Goal: Task Accomplishment & Management: Complete application form

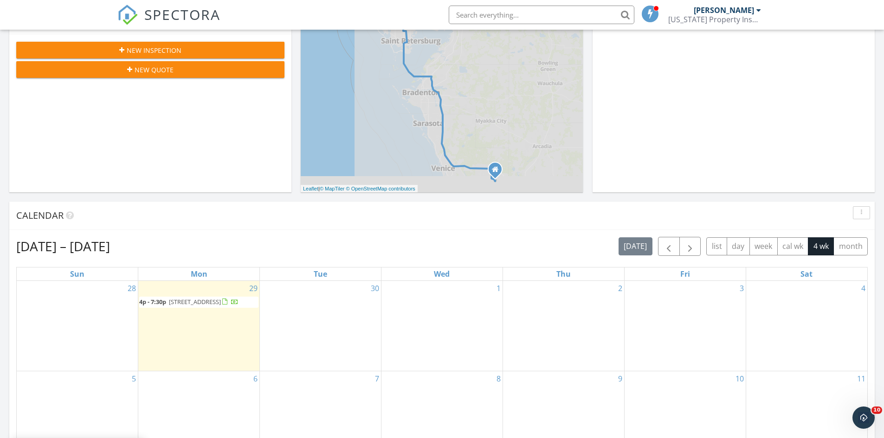
scroll to position [278, 0]
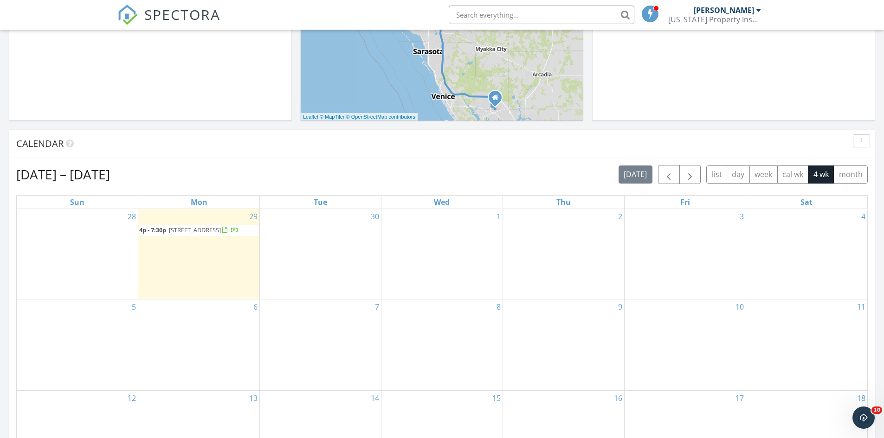
click at [202, 292] on div "29 4p - 7:30p 1118 Fuchsia Dr, Holiday 34691" at bounding box center [198, 254] width 121 height 90
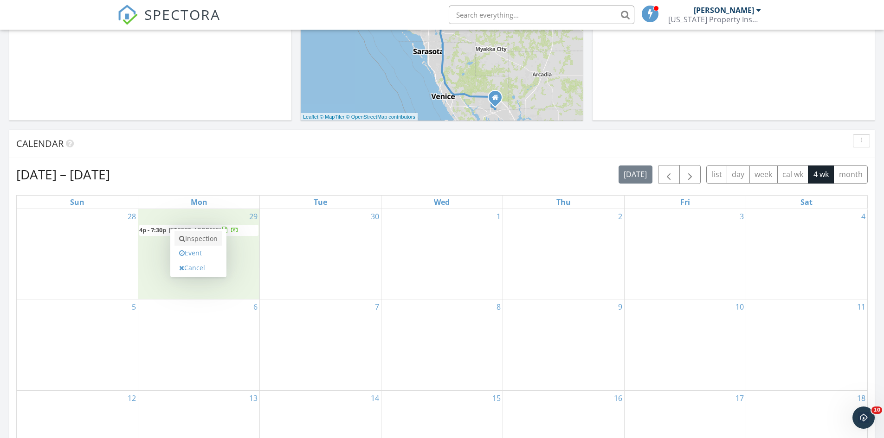
click at [197, 240] on link "Inspection" at bounding box center [198, 238] width 48 height 15
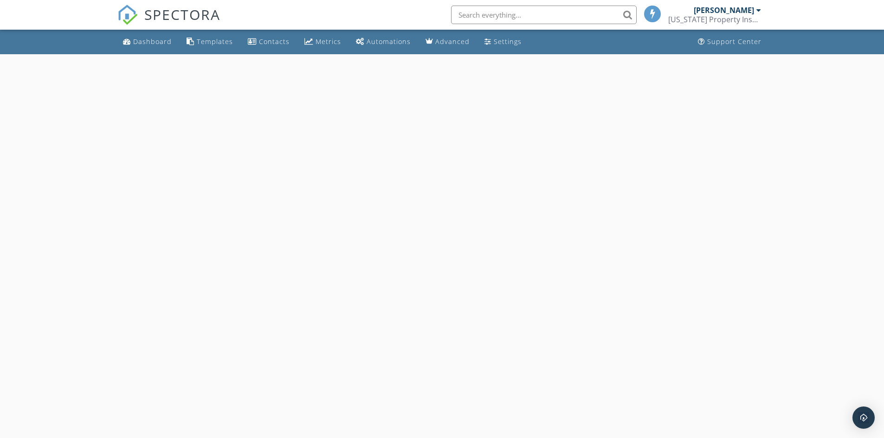
select select "8"
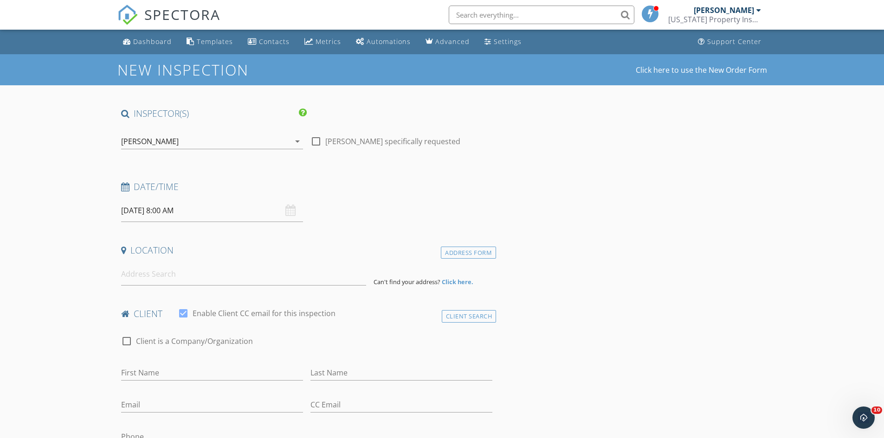
click at [174, 217] on input "09/29/2025 8:00 AM" at bounding box center [212, 210] width 182 height 23
type input "09"
type input "09/29/2025 9:00 AM"
click at [173, 363] on span at bounding box center [175, 364] width 6 height 9
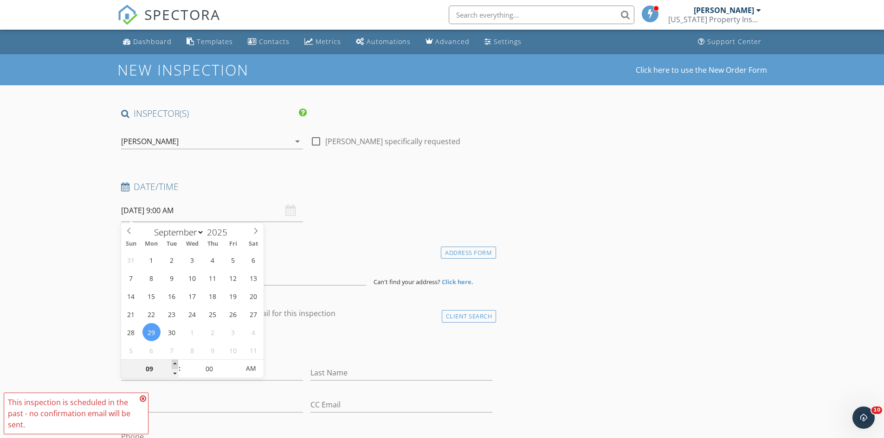
type input "10"
type input "09/29/2025 10:00 AM"
click at [173, 363] on span at bounding box center [175, 364] width 6 height 9
type input "11"
type input "09/29/2025 11:00 AM"
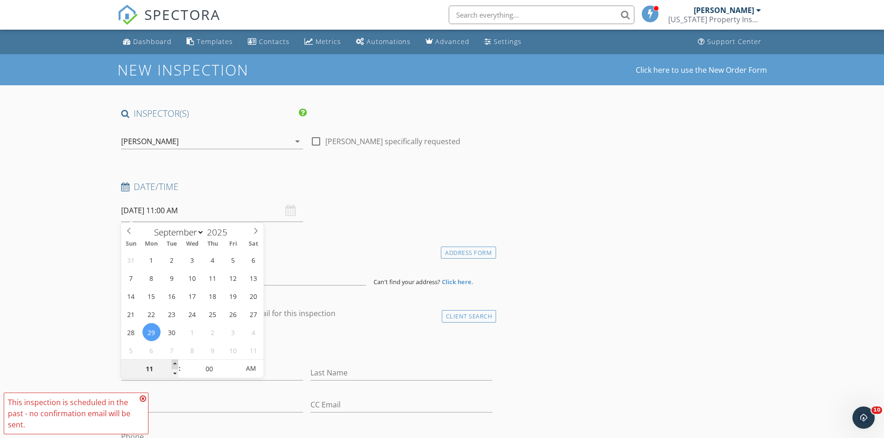
click at [173, 363] on span at bounding box center [175, 364] width 6 height 9
type input "05"
type input "09/29/2025 11:05 AM"
click at [234, 364] on span at bounding box center [234, 364] width 6 height 9
type input "10"
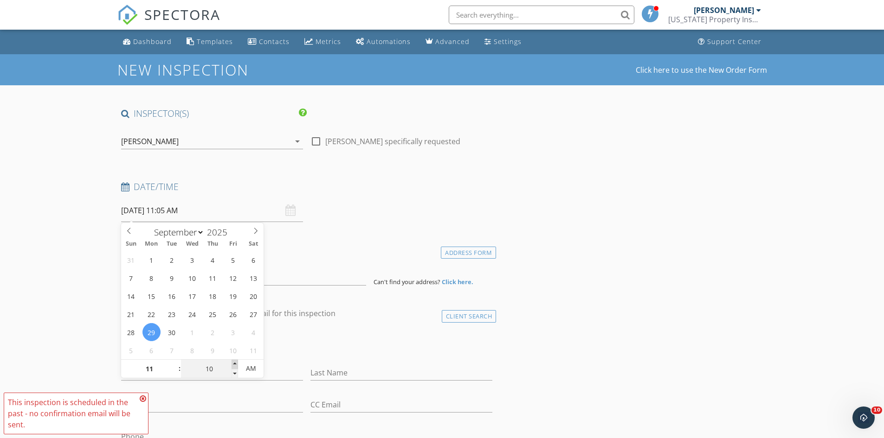
type input "09/29/2025 11:10 AM"
click at [233, 365] on span at bounding box center [234, 364] width 6 height 9
type input "15"
type input "09/29/2025 11:15 AM"
click at [233, 365] on span at bounding box center [234, 364] width 6 height 9
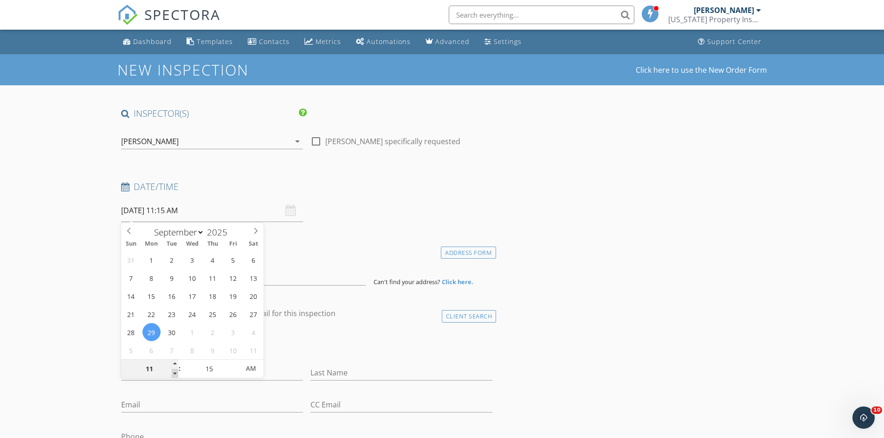
type input "10"
type input "09/29/2025 10:15 AM"
click at [173, 377] on span at bounding box center [175, 373] width 6 height 9
type input "09"
type input "09/29/2025 9:15 AM"
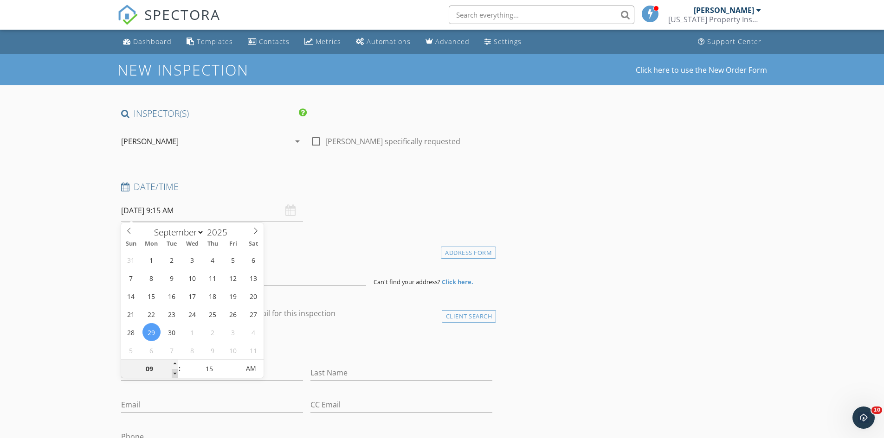
click at [173, 377] on span at bounding box center [175, 373] width 6 height 9
type input "20"
type input "09/29/2025 9:20 AM"
click at [237, 363] on span at bounding box center [234, 364] width 6 height 9
type input "25"
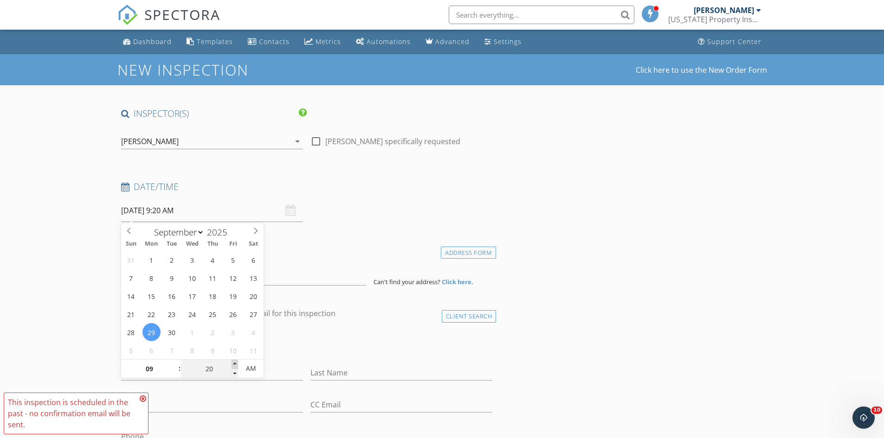
type input "09/29/2025 9:25 AM"
click at [236, 363] on span at bounding box center [234, 364] width 6 height 9
type input "30"
type input "09/29/2025 9:30 AM"
click at [235, 363] on span at bounding box center [234, 364] width 6 height 9
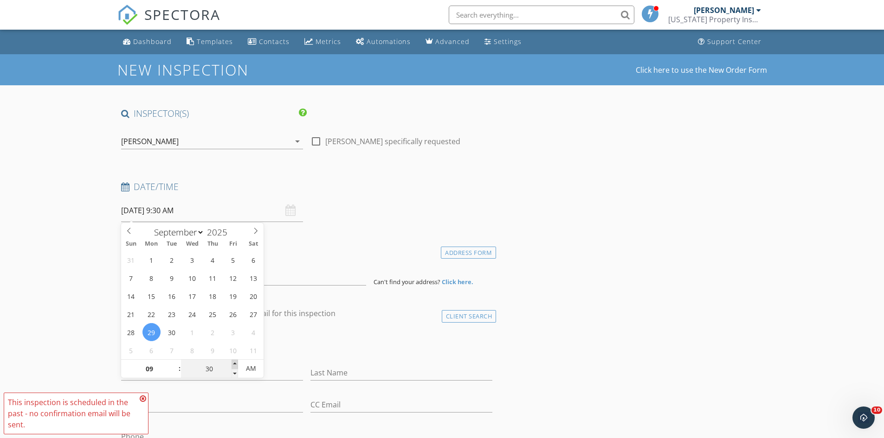
type input "35"
type input "09/29/2025 9:35 AM"
click at [234, 363] on span at bounding box center [234, 364] width 6 height 9
type input "40"
type input "[DATE] 9:40 AM"
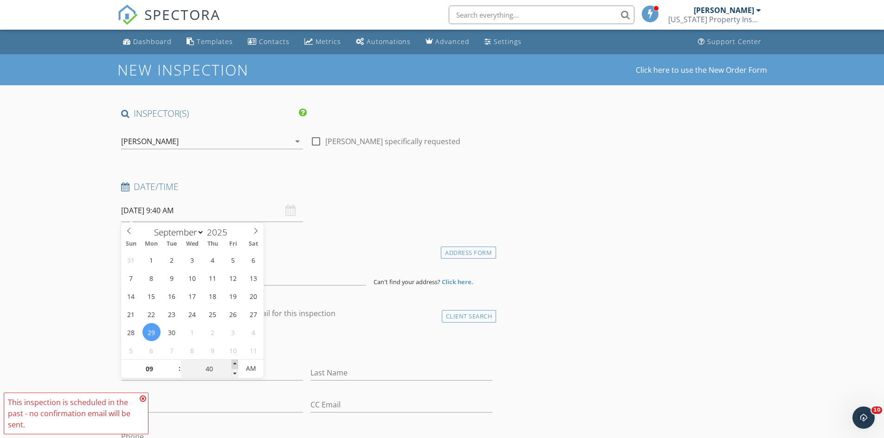
click at [234, 363] on span at bounding box center [234, 364] width 6 height 9
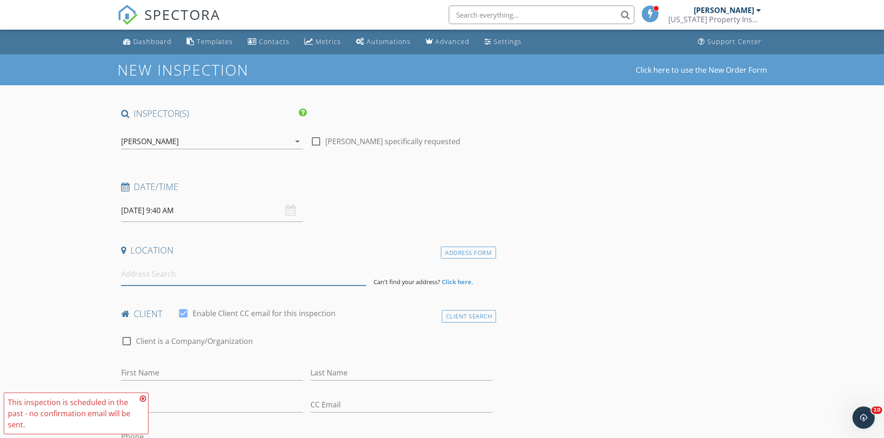
click at [170, 275] on input at bounding box center [243, 274] width 245 height 23
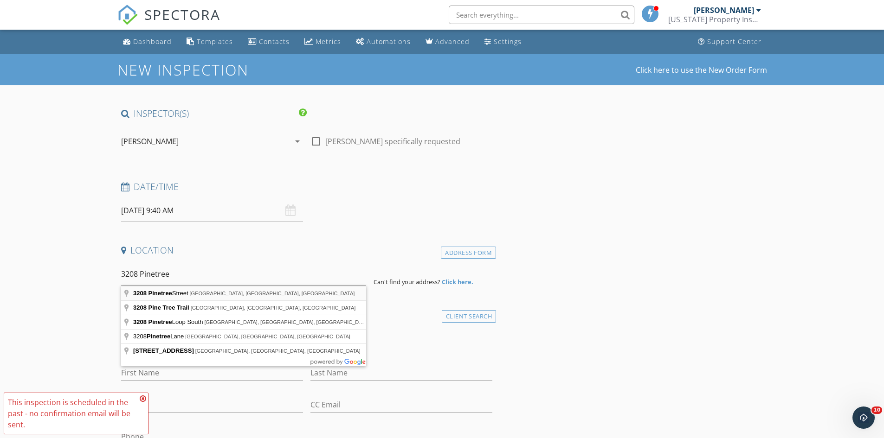
type input "3208 Pinetree Street, Port Charlotte, FL, USA"
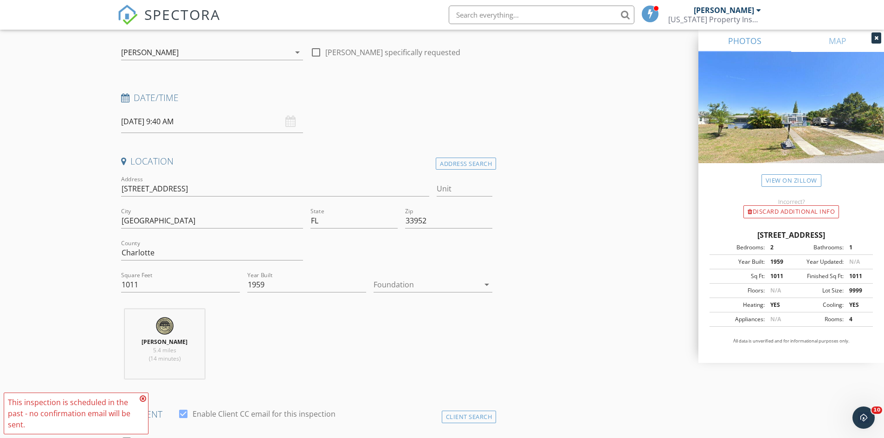
scroll to position [93, 0]
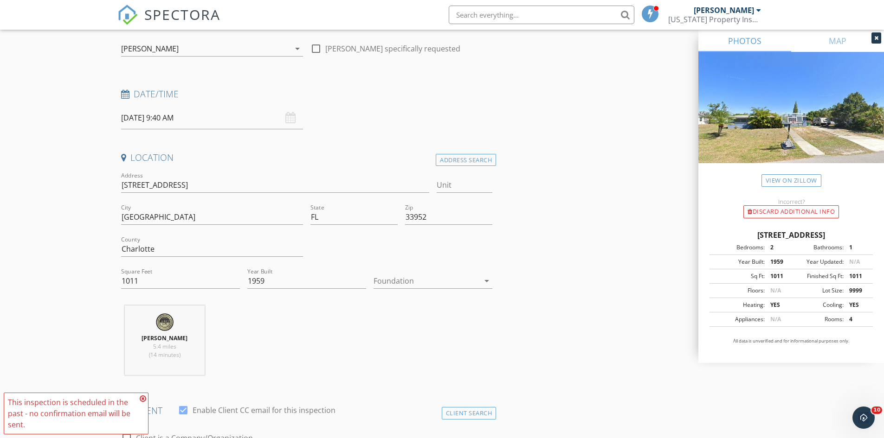
click at [141, 400] on icon at bounding box center [143, 398] width 6 height 7
click at [437, 281] on div at bounding box center [426, 281] width 106 height 15
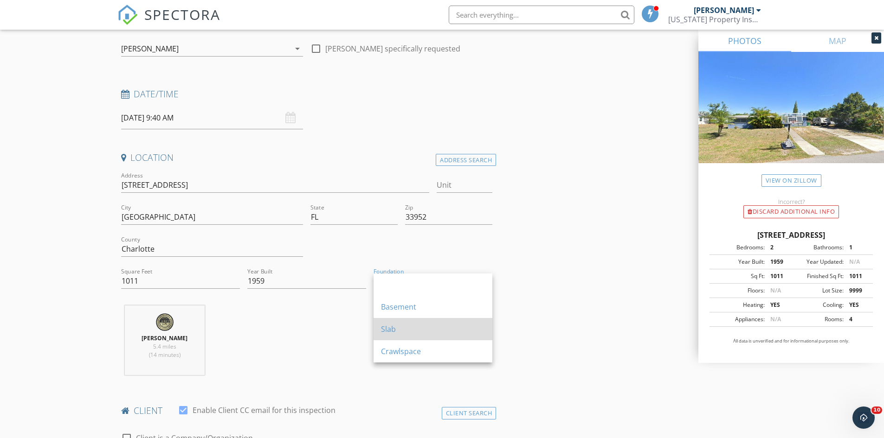
click at [412, 320] on div "Slab" at bounding box center [433, 329] width 104 height 22
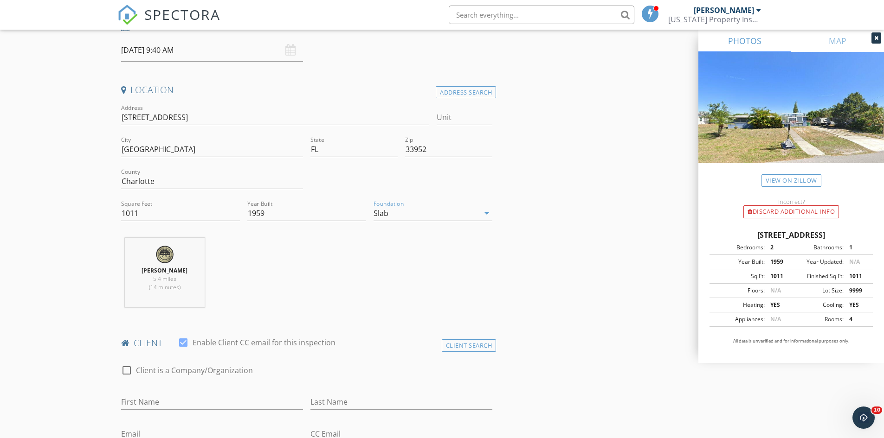
scroll to position [278, 0]
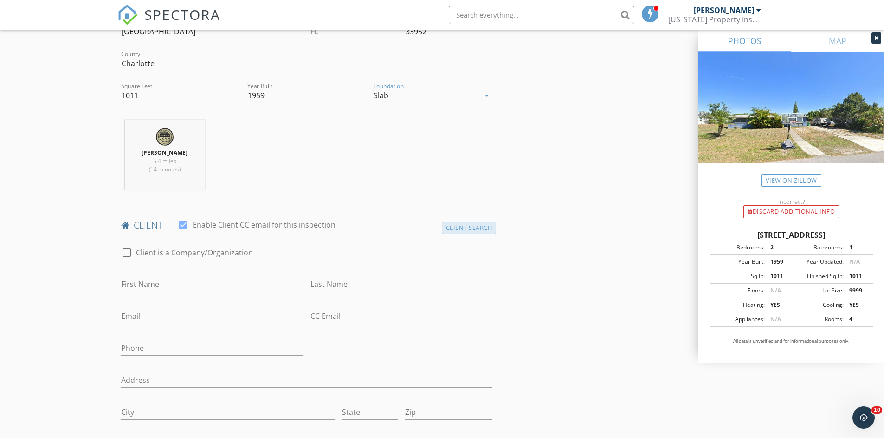
click at [456, 230] on div "Client Search" at bounding box center [469, 228] width 55 height 13
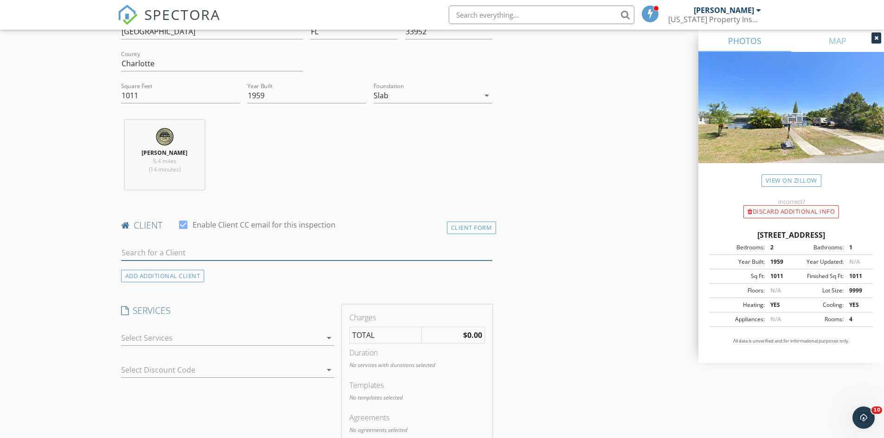
click at [189, 256] on input "text" at bounding box center [307, 252] width 372 height 15
type input "aleks"
click at [205, 263] on li "ALX Master Homes, LLC alexmaster1983@gmail.com" at bounding box center [307, 274] width 371 height 26
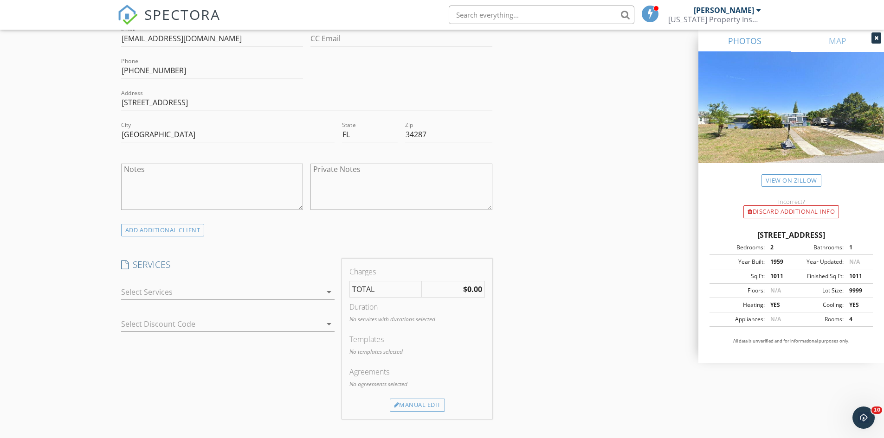
scroll to position [603, 0]
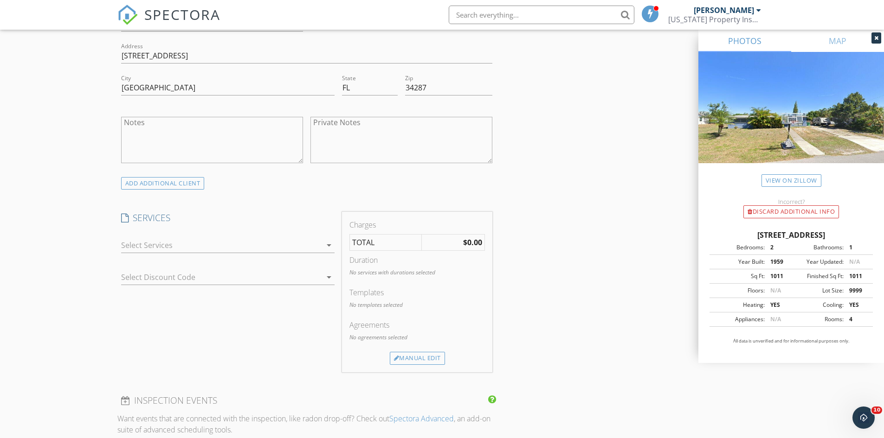
click at [211, 244] on div at bounding box center [221, 245] width 200 height 15
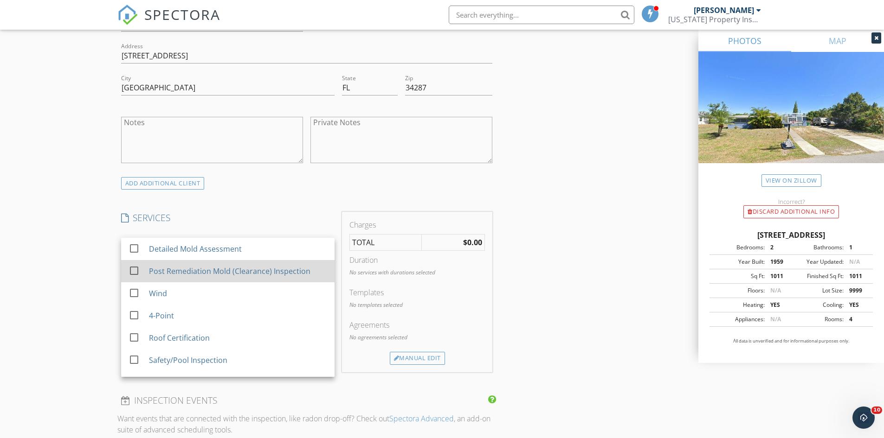
scroll to position [0, 0]
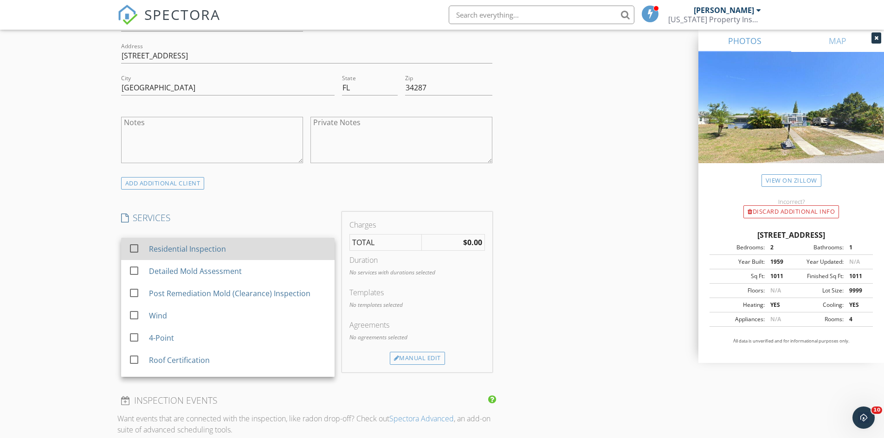
click at [182, 257] on div "Residential Inspection" at bounding box center [237, 249] width 178 height 19
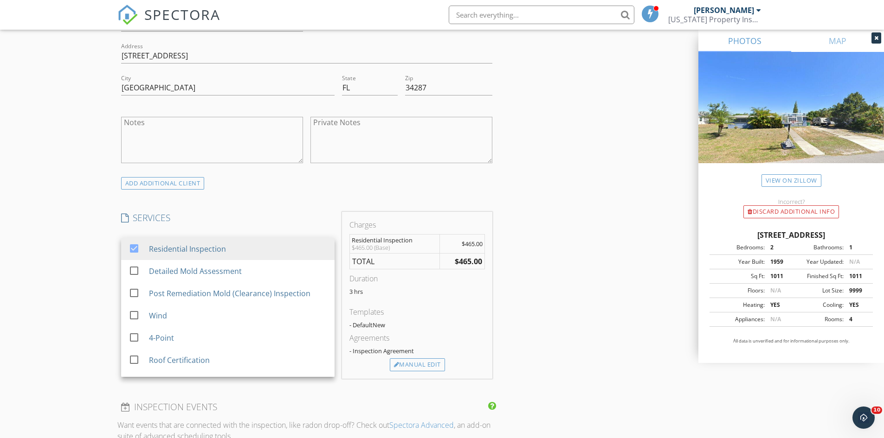
drag, startPoint x: 54, startPoint y: 283, endPoint x: 136, endPoint y: 259, distance: 86.0
click at [55, 282] on div "New Inspection Click here to use the New Order Form INSPECTOR(S) check_box Luka…" at bounding box center [442, 264] width 884 height 1627
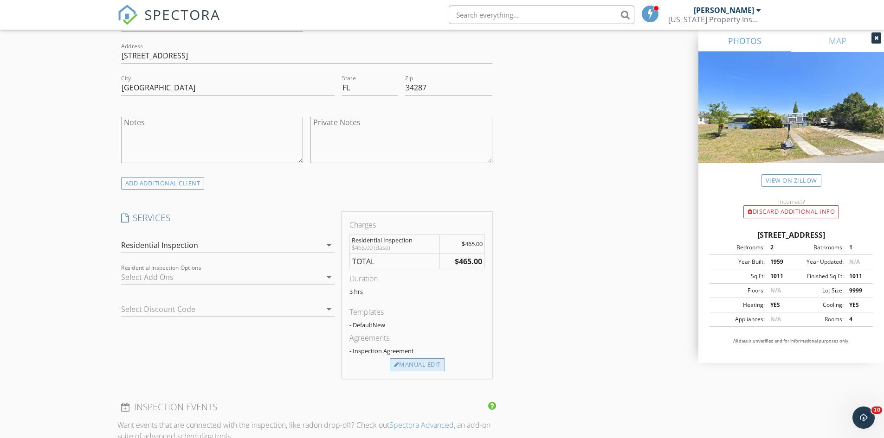
click at [413, 360] on div "Manual Edit" at bounding box center [417, 365] width 55 height 13
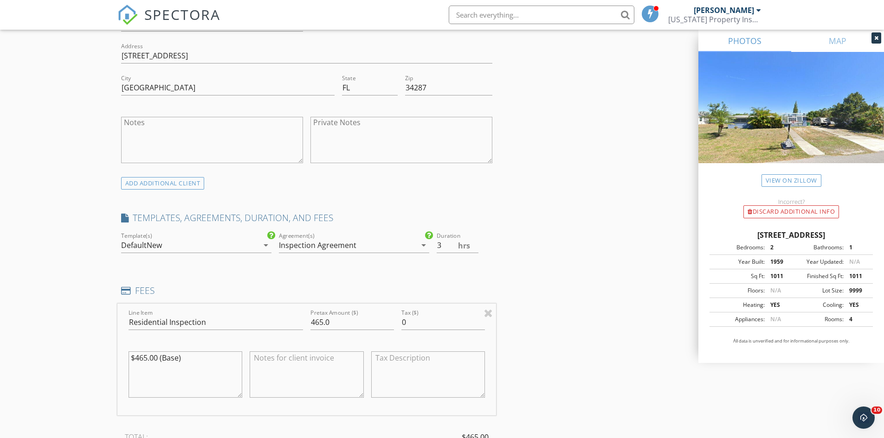
scroll to position [696, 0]
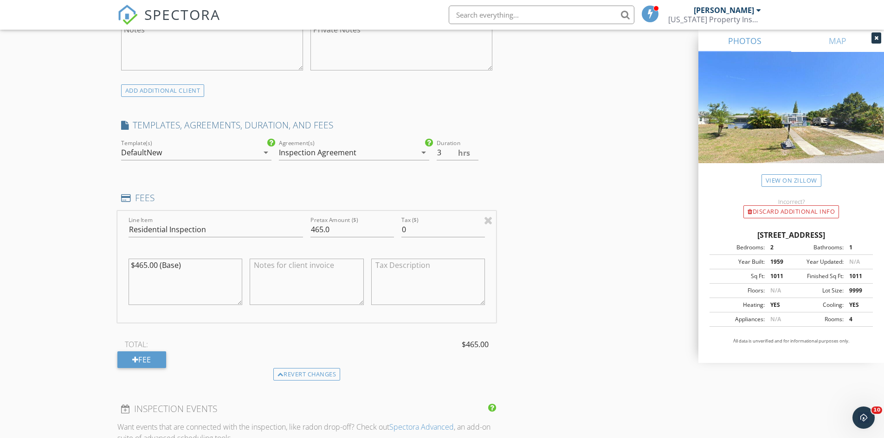
drag, startPoint x: 180, startPoint y: 269, endPoint x: 114, endPoint y: 270, distance: 66.8
click at [114, 270] on div "New Inspection Click here to use the New Order Form INSPECTOR(S) check_box Luka…" at bounding box center [442, 218] width 884 height 1721
type textarea "$"
type input "4"
drag, startPoint x: 339, startPoint y: 232, endPoint x: 295, endPoint y: 228, distance: 43.3
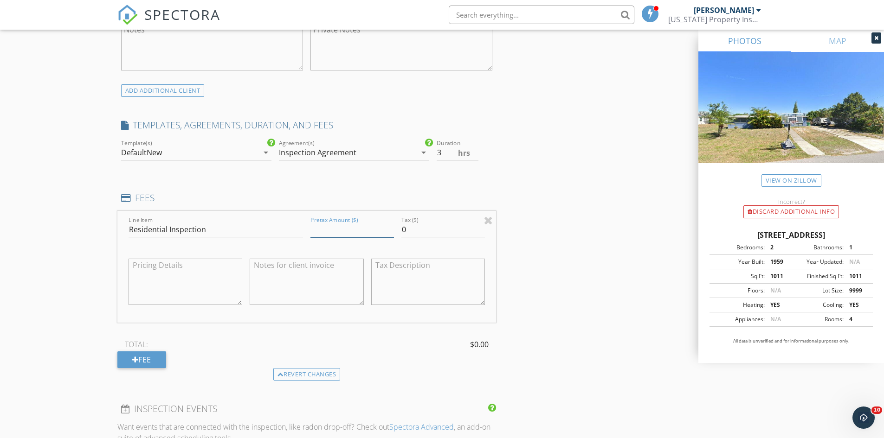
click at [295, 228] on div "Line Item Residential Inspection Pretax Amount ($) Tax ($) 0" at bounding box center [306, 267] width 379 height 112
type input "150"
click at [349, 153] on div "Inspection Agreement" at bounding box center [317, 152] width 77 height 8
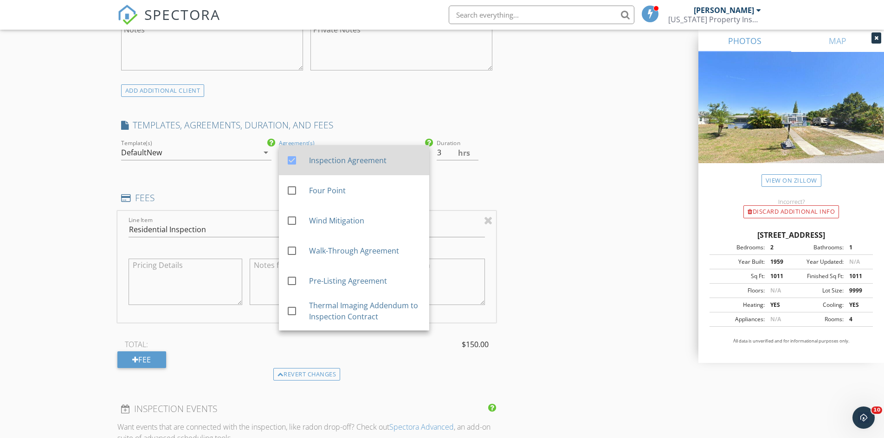
click at [327, 157] on div "Inspection Agreement" at bounding box center [364, 160] width 113 height 11
click at [473, 160] on input "3" at bounding box center [458, 152] width 42 height 15
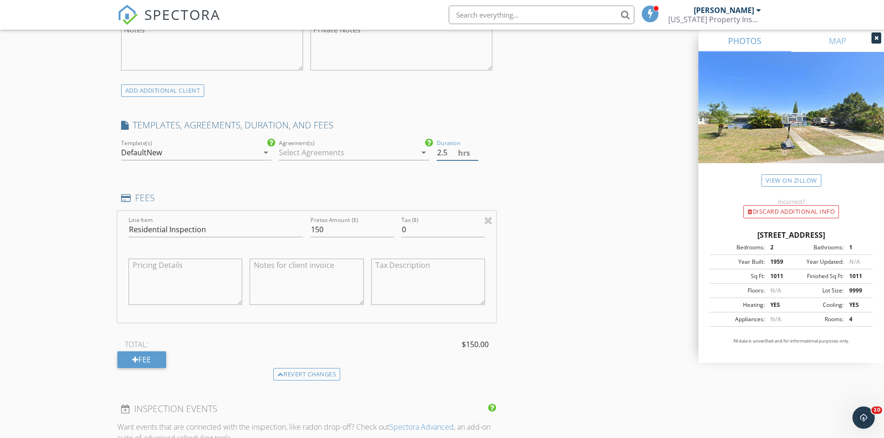
click at [474, 157] on input "2.5" at bounding box center [458, 152] width 42 height 15
click at [475, 155] on input "2" at bounding box center [458, 152] width 42 height 15
type input "1.5"
click at [475, 155] on input "1.5" at bounding box center [458, 152] width 42 height 15
click at [514, 166] on div "INSPECTOR(S) check_box Lukasz Kita PRIMARY Lukasz Kita arrow_drop_down check_bo…" at bounding box center [441, 235] width 649 height 1646
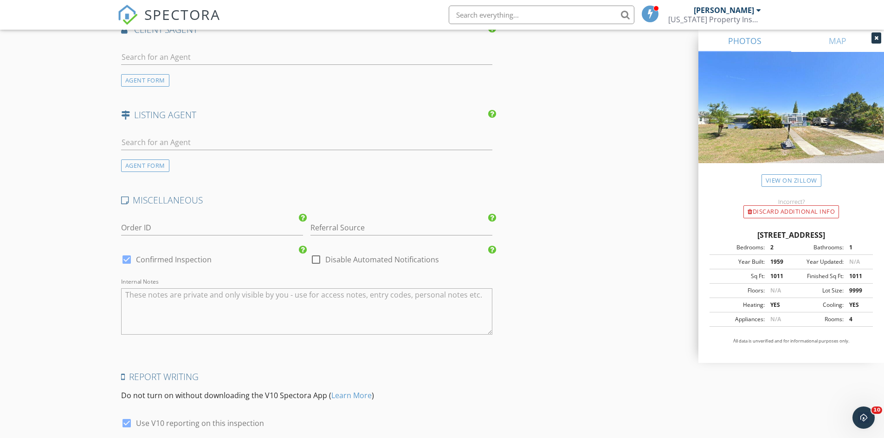
scroll to position [1338, 0]
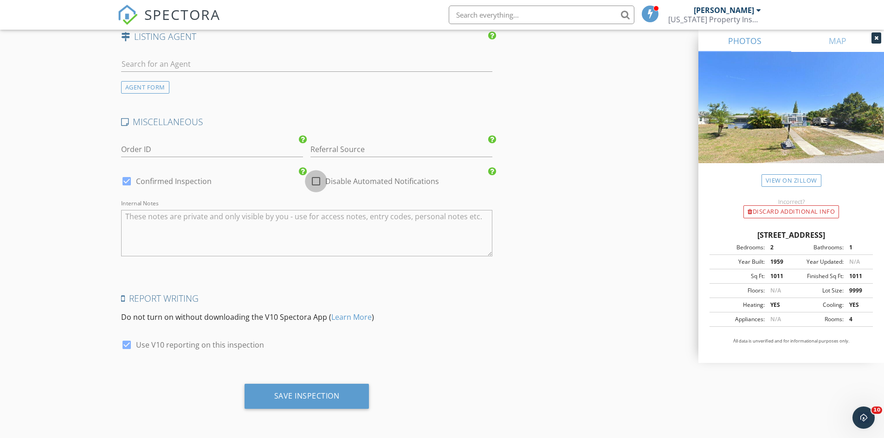
click at [316, 183] on div at bounding box center [316, 181] width 16 height 16
checkbox input "true"
click at [278, 394] on div "Save Inspection" at bounding box center [306, 396] width 65 height 9
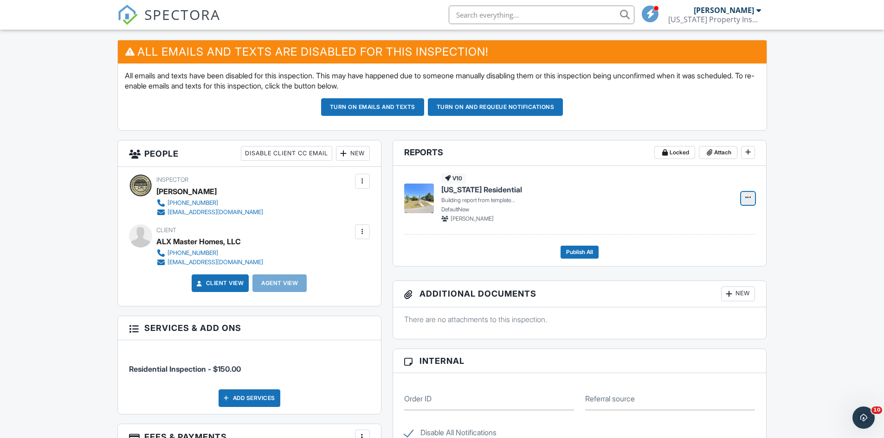
click at [742, 198] on button at bounding box center [748, 198] width 14 height 13
click at [709, 198] on link "Edit" at bounding box center [718, 198] width 37 height 13
